Goal: Check status: Check status

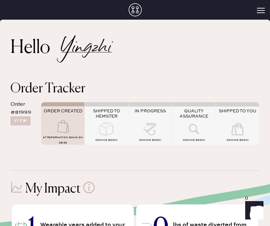
click at [64, 130] on icon at bounding box center [63, 126] width 26 height 13
click at [16, 114] on div "Order #81999" at bounding box center [22, 108] width 25 height 16
click at [21, 120] on button "View" at bounding box center [20, 120] width 20 height 9
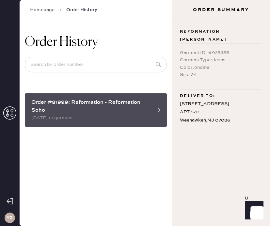
click at [49, 109] on div "Order #81999: Reformation - Reformation Soho" at bounding box center [89, 106] width 117 height 16
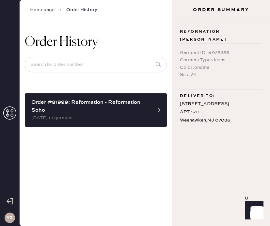
click at [13, 112] on icon at bounding box center [9, 112] width 13 height 13
